Goal: Task Accomplishment & Management: Manage account settings

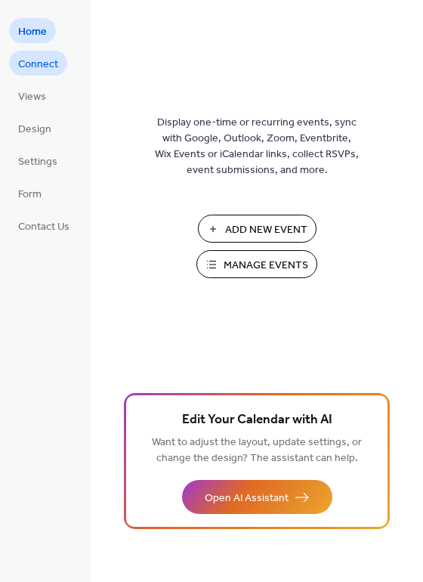
click at [39, 59] on span "Connect" at bounding box center [38, 65] width 40 height 16
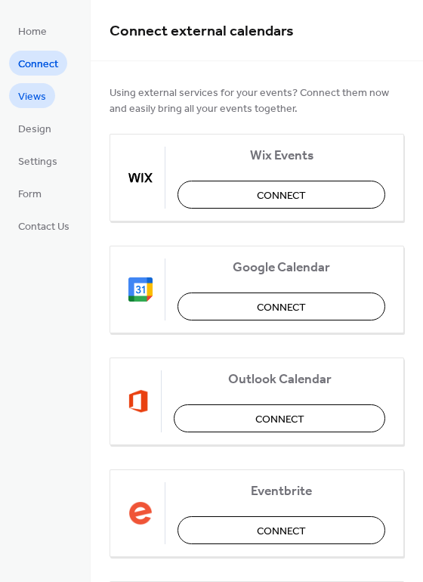
click at [34, 91] on span "Views" at bounding box center [32, 97] width 28 height 16
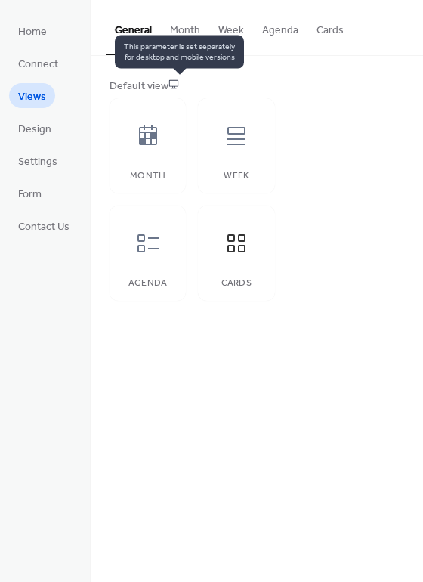
click at [177, 82] on icon at bounding box center [173, 84] width 11 height 11
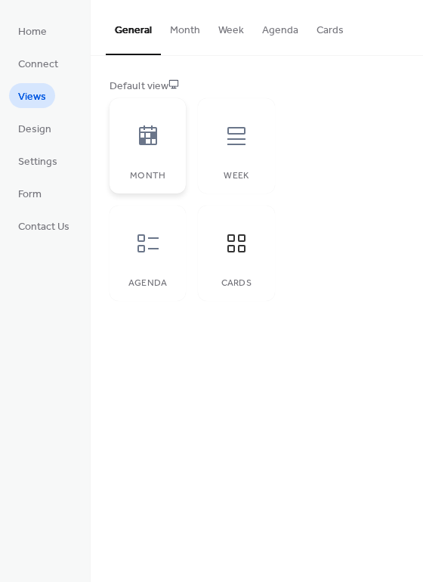
click at [164, 134] on div at bounding box center [147, 135] width 45 height 45
click at [221, 149] on div at bounding box center [236, 135] width 45 height 45
click at [165, 263] on div at bounding box center [147, 243] width 45 height 45
click at [231, 265] on div "Cards" at bounding box center [236, 252] width 76 height 95
